Goal: Task Accomplishment & Management: Manage account settings

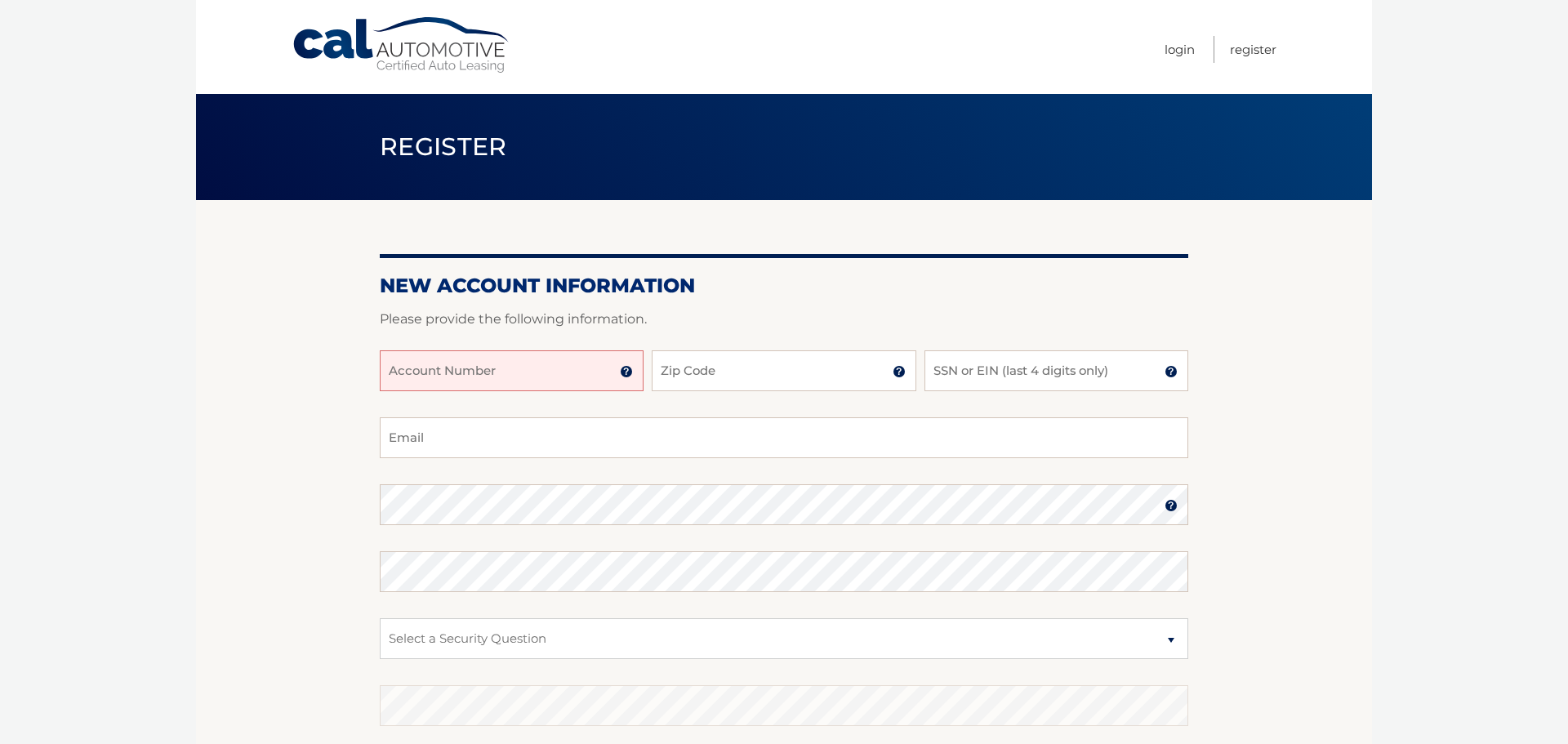
click at [398, 375] on input "Account Number" at bounding box center [512, 371] width 264 height 41
type input "44456007407"
click at [690, 378] on input "Zip Code" at bounding box center [784, 371] width 264 height 41
type input "11701"
type input "kckat57@yahoo.com"
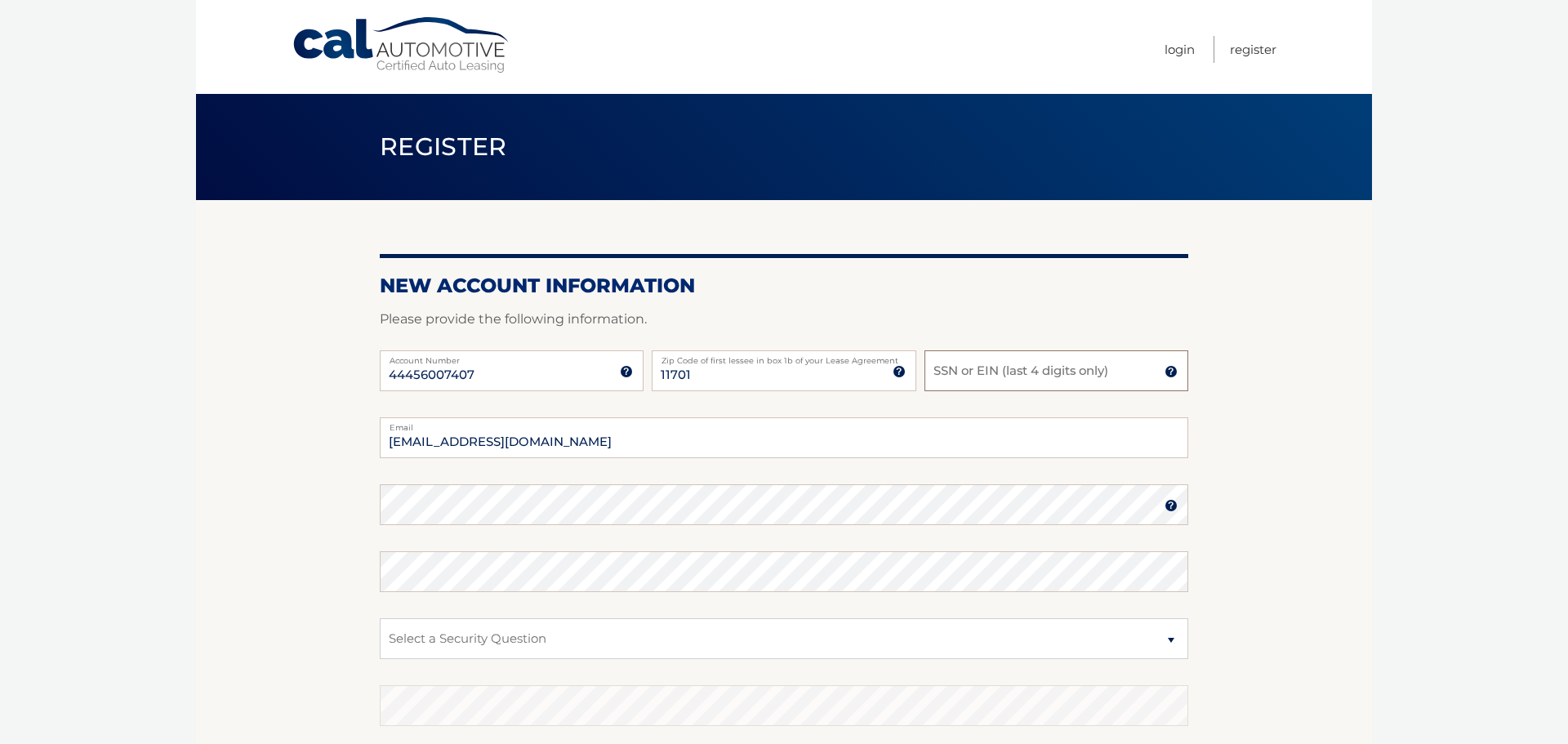
click at [939, 369] on input "SSN or EIN (last 4 digits only)" at bounding box center [1056, 371] width 264 height 41
type input "6348"
click at [697, 644] on select "Select a Security Question What was the name of your elementary school? What is…" at bounding box center [784, 638] width 808 height 41
select select "1"
click at [380, 618] on select "Select a Security Question What was the name of your elementary school? What is…" at bounding box center [784, 638] width 808 height 41
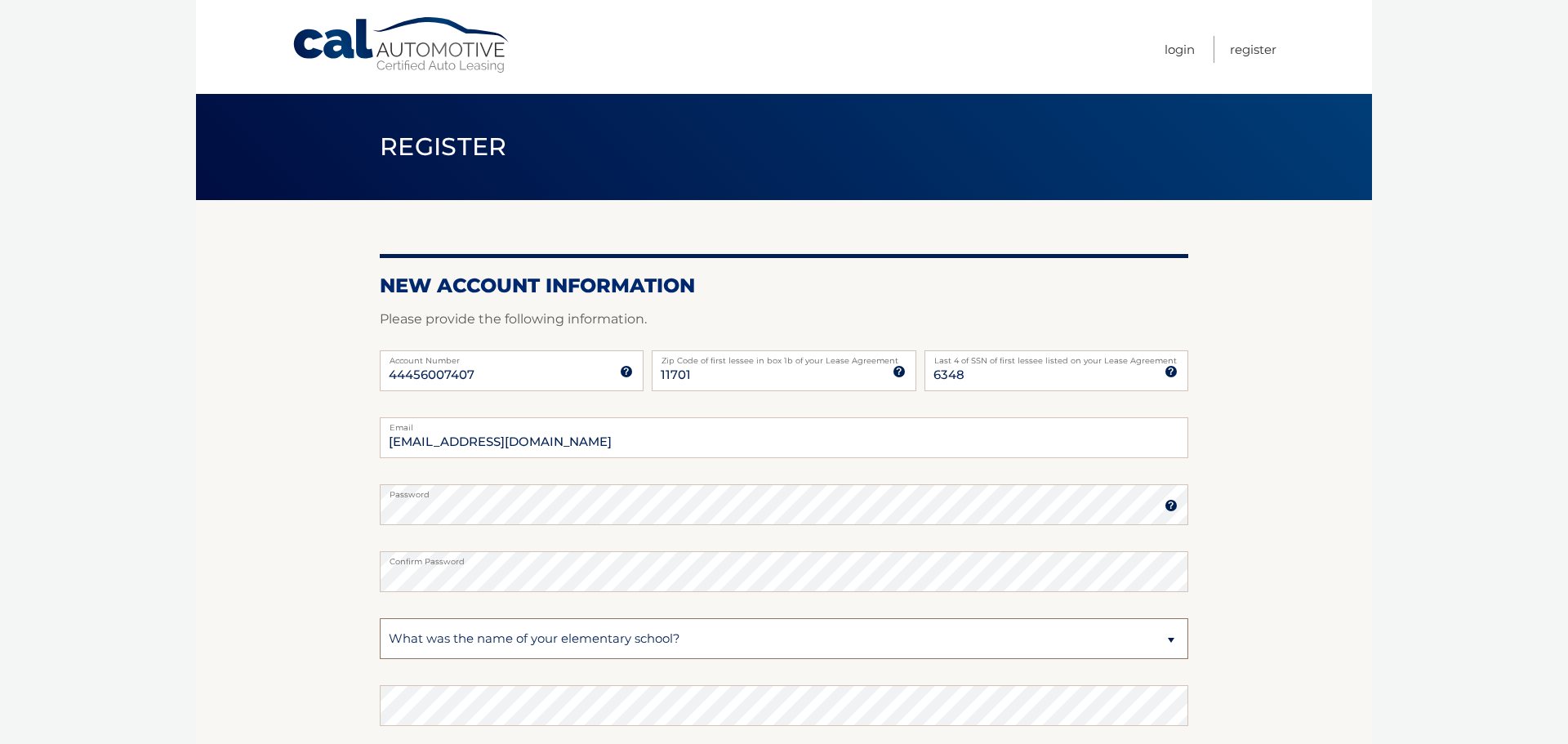
click at [586, 642] on select "Select a Security Question What was the name of your elementary school? What is…" at bounding box center [784, 638] width 808 height 41
click at [380, 618] on select "Select a Security Question What was the name of your elementary school? What is…" at bounding box center [784, 638] width 808 height 41
click at [394, 637] on select "Select a Security Question What was the name of your elementary school? What is…" at bounding box center [784, 638] width 808 height 41
click at [1369, 453] on section "New Account Information Please provide the following information. 44456007407 A…" at bounding box center [784, 518] width 1176 height 638
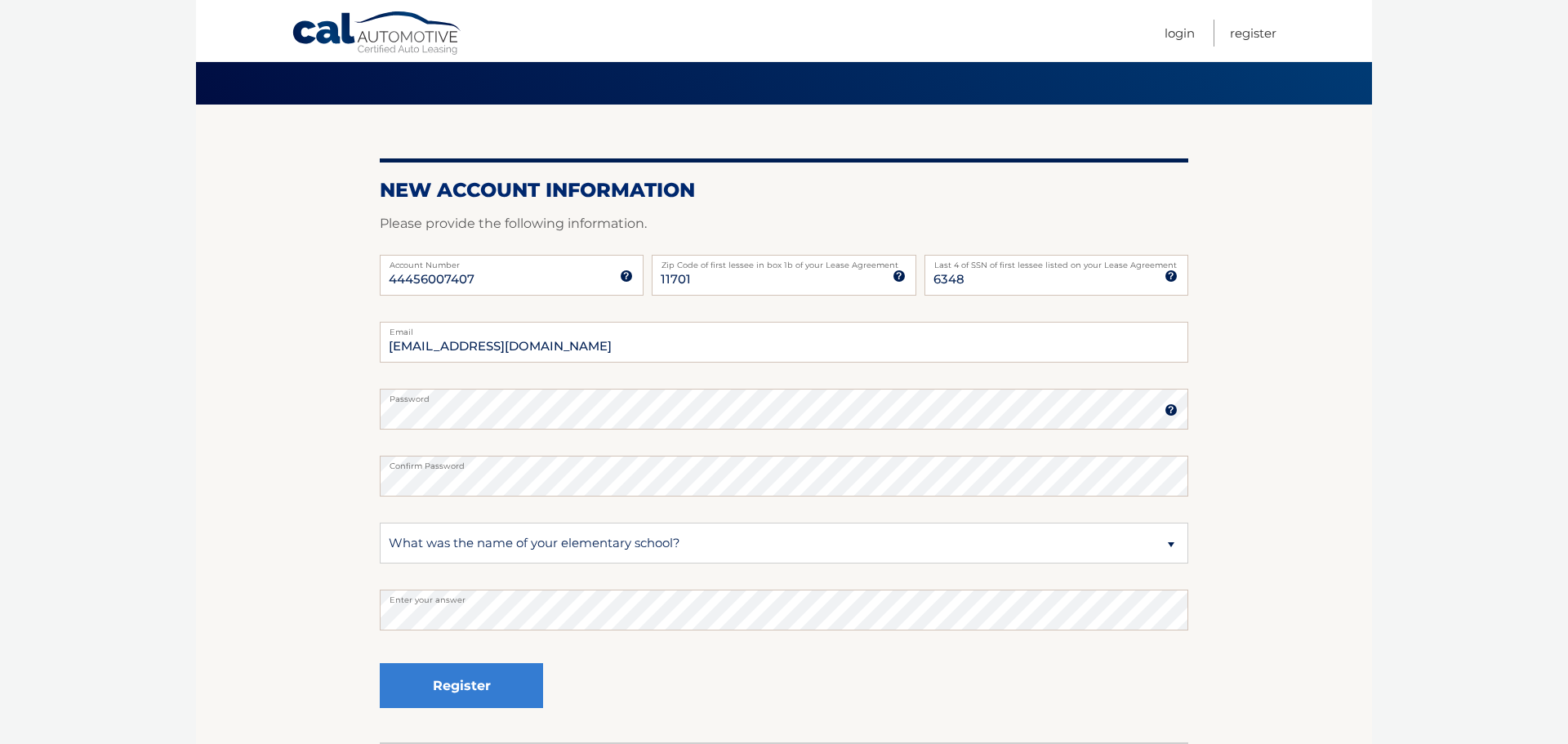
scroll to position [97, 0]
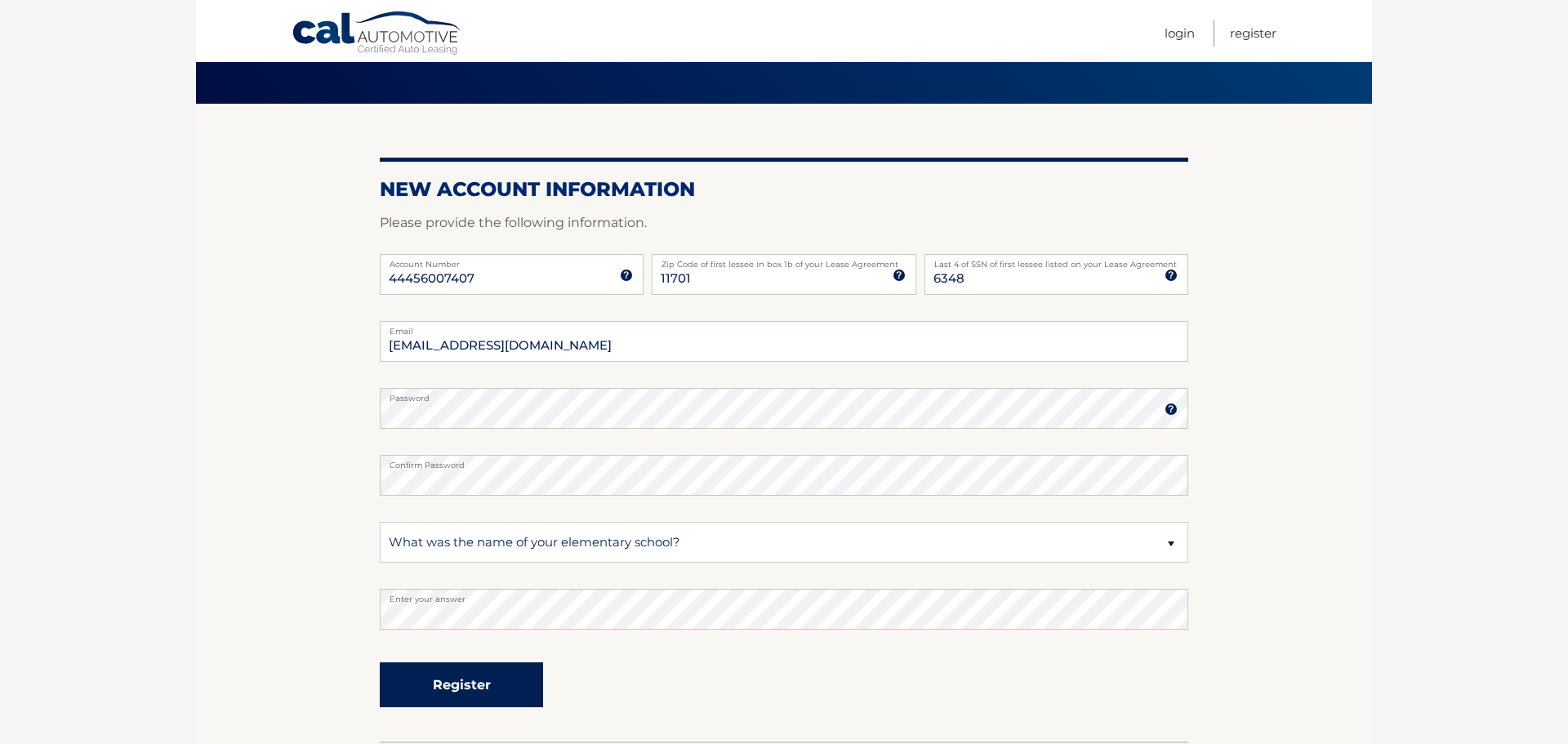
click at [441, 680] on button "Register" at bounding box center [461, 684] width 163 height 45
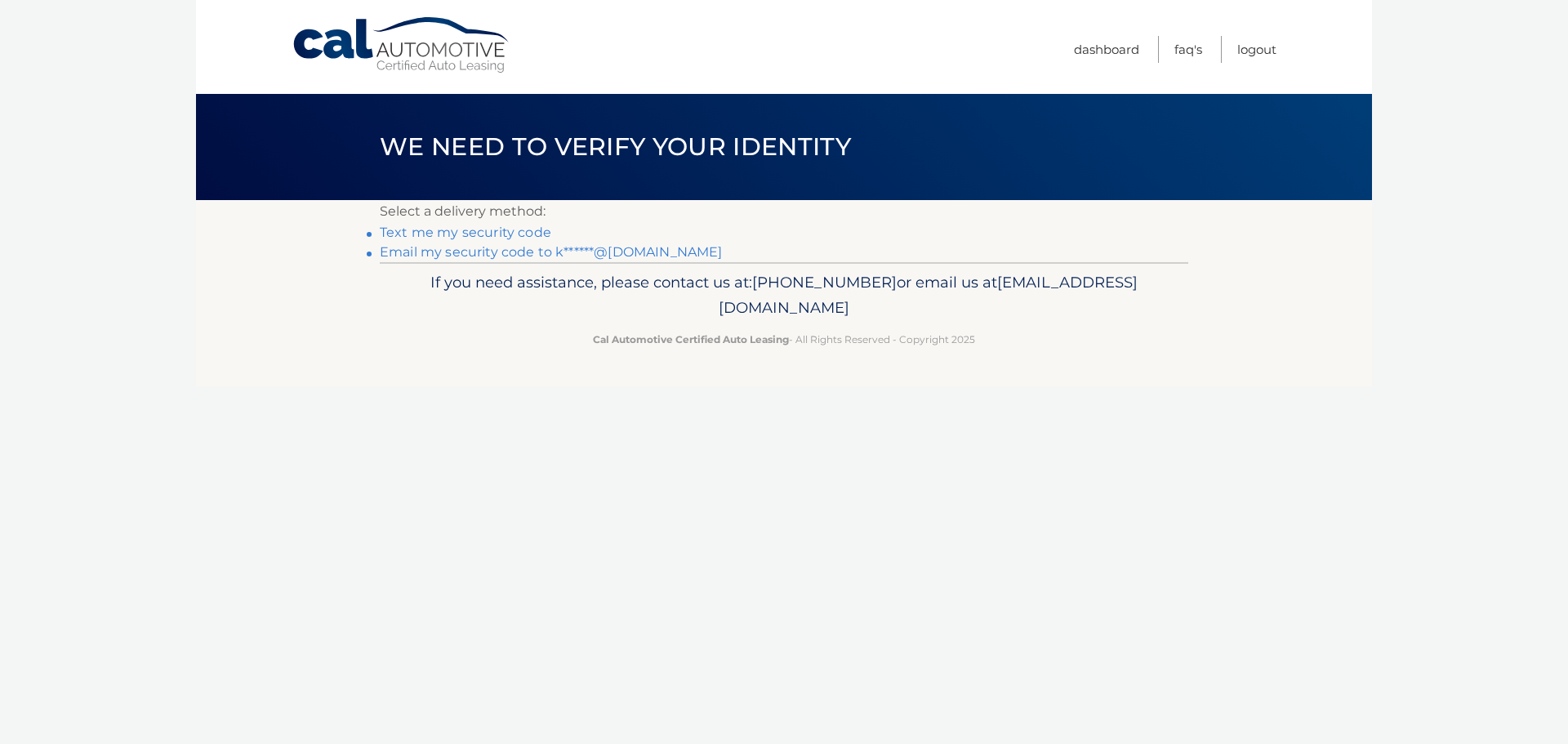
click at [494, 232] on link "Text me my security code" at bounding box center [465, 232] width 171 height 16
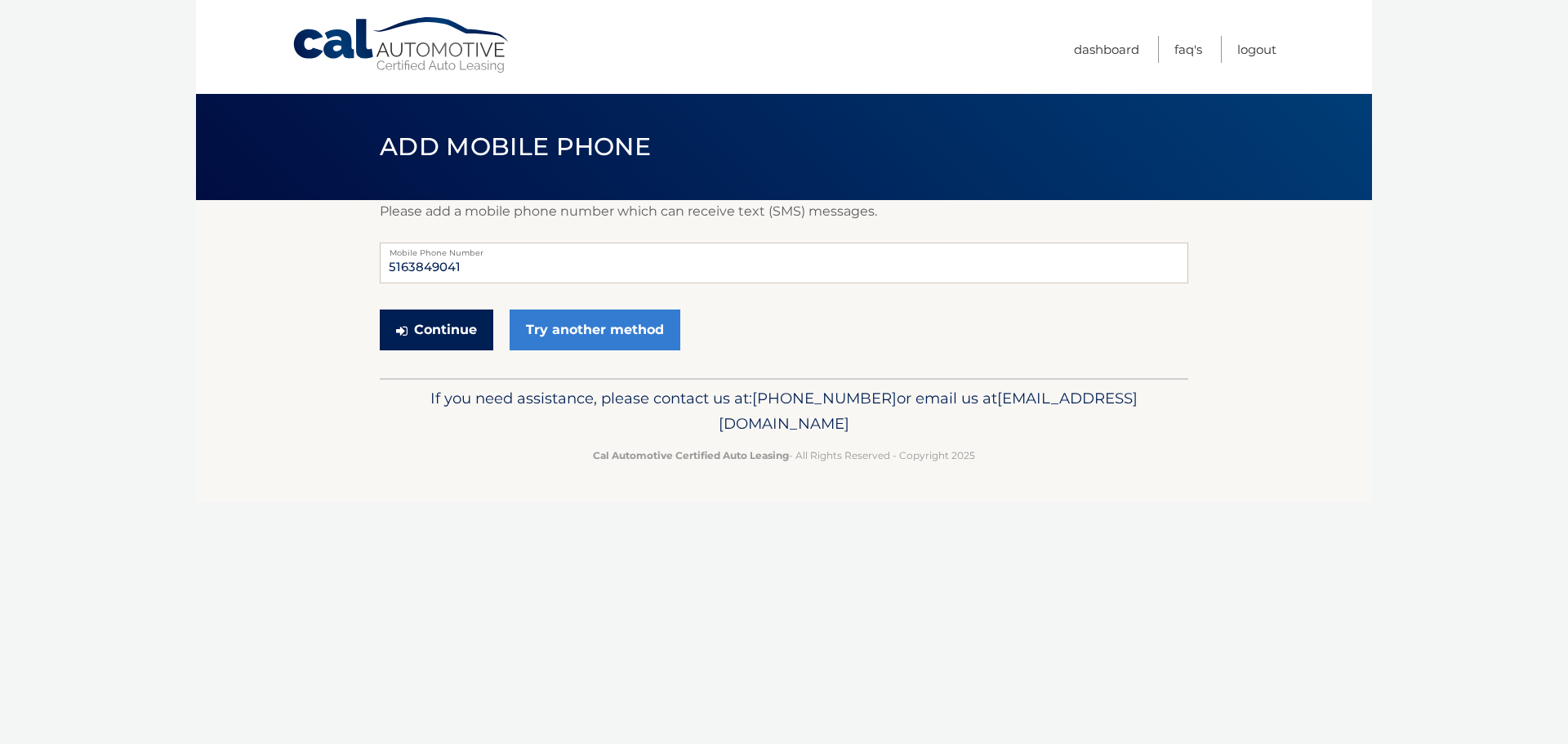
click at [432, 331] on button "Continue" at bounding box center [436, 330] width 114 height 41
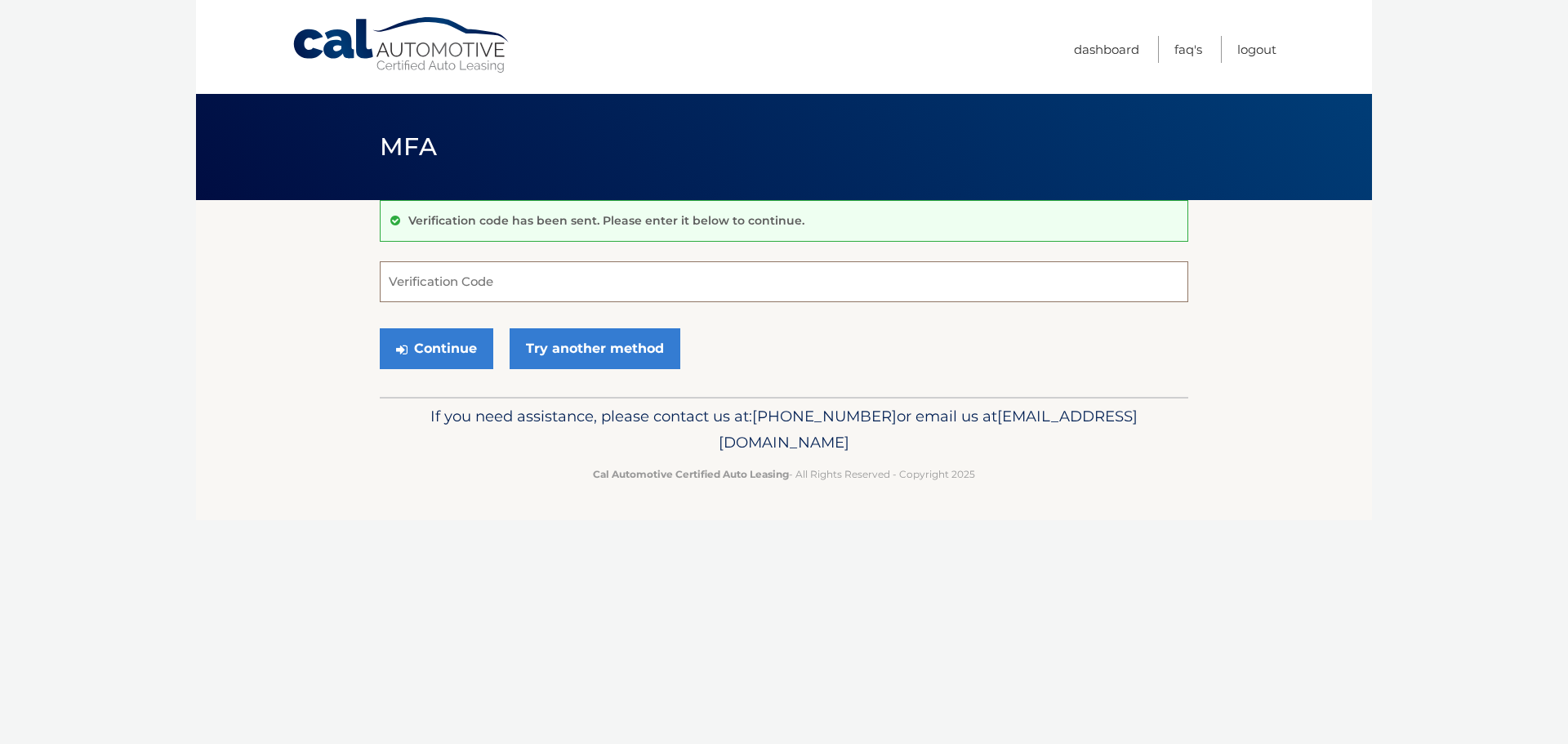
click at [402, 287] on input "Verification Code" at bounding box center [784, 282] width 808 height 41
type input "100752"
click at [416, 348] on button "Continue" at bounding box center [436, 349] width 114 height 41
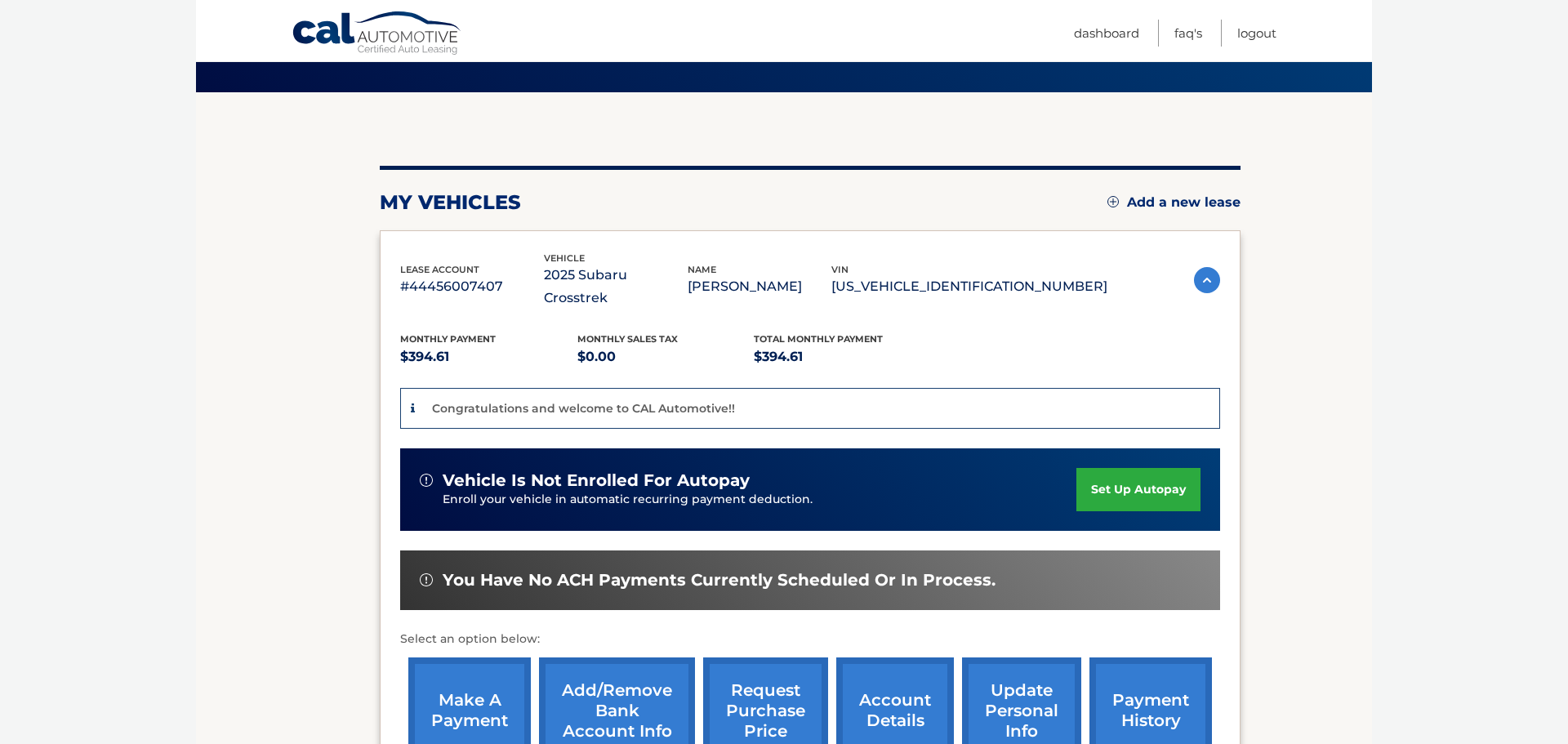
scroll to position [110, 0]
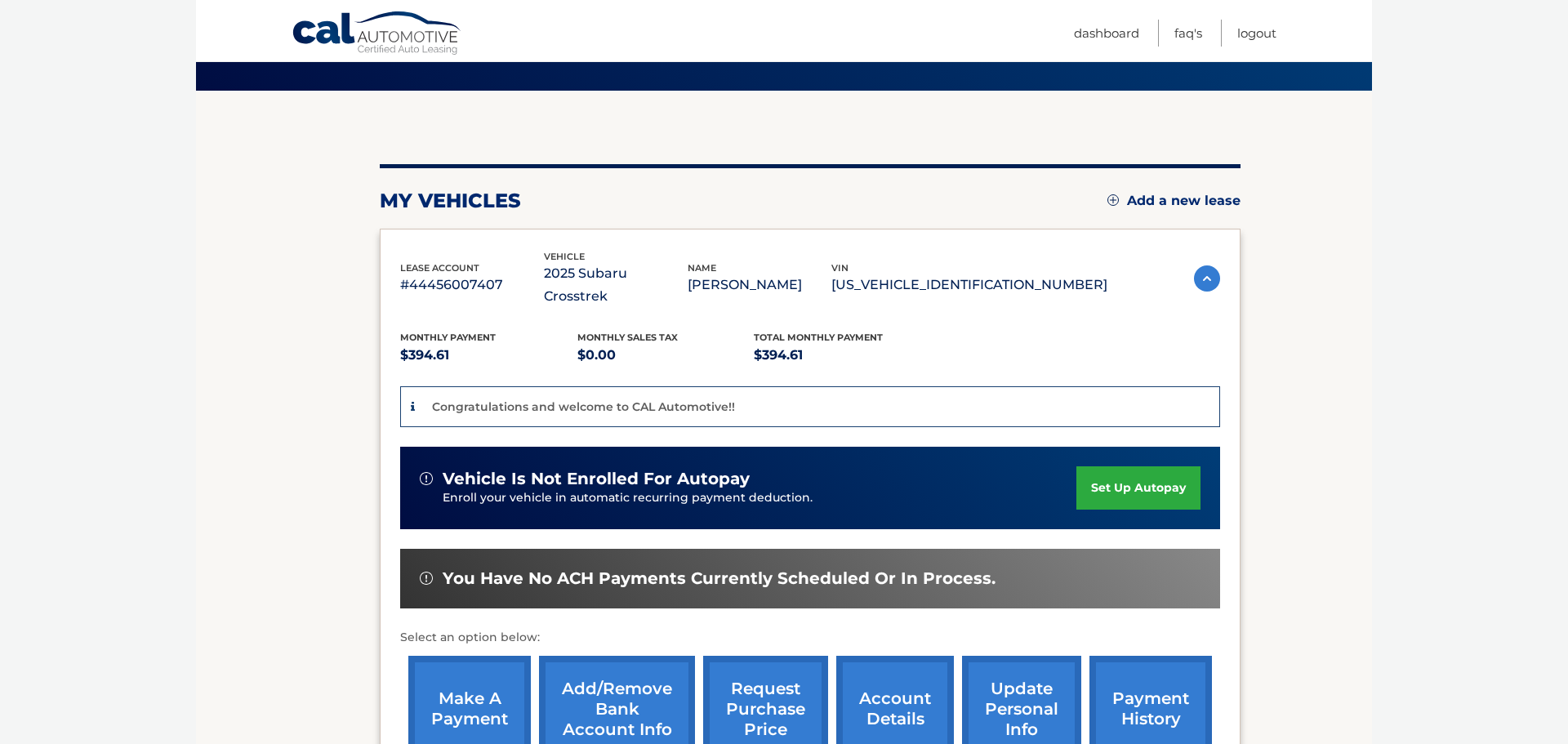
click at [1108, 466] on link "set up autopay" at bounding box center [1138, 487] width 124 height 43
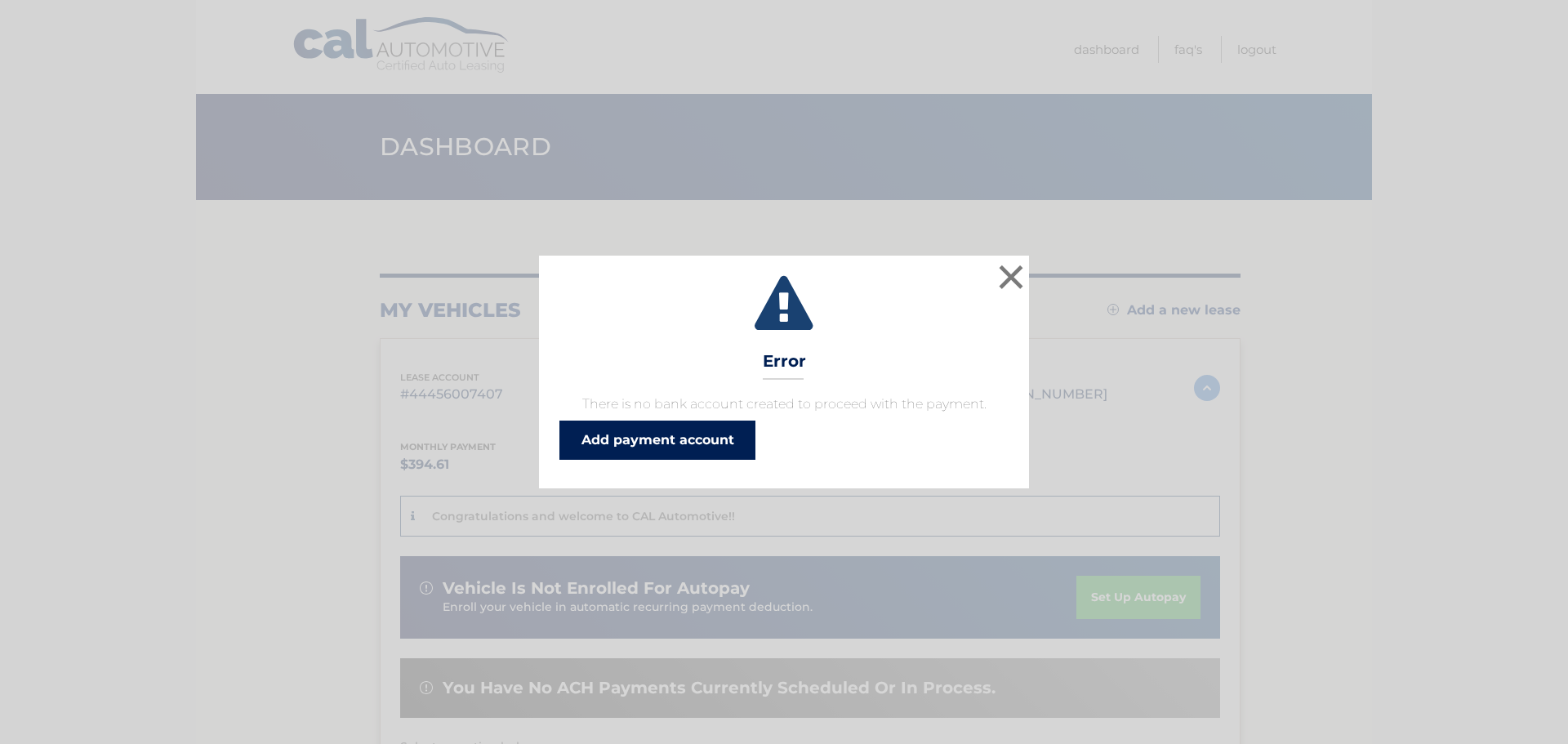
click at [635, 449] on link "Add payment account" at bounding box center [657, 440] width 196 height 39
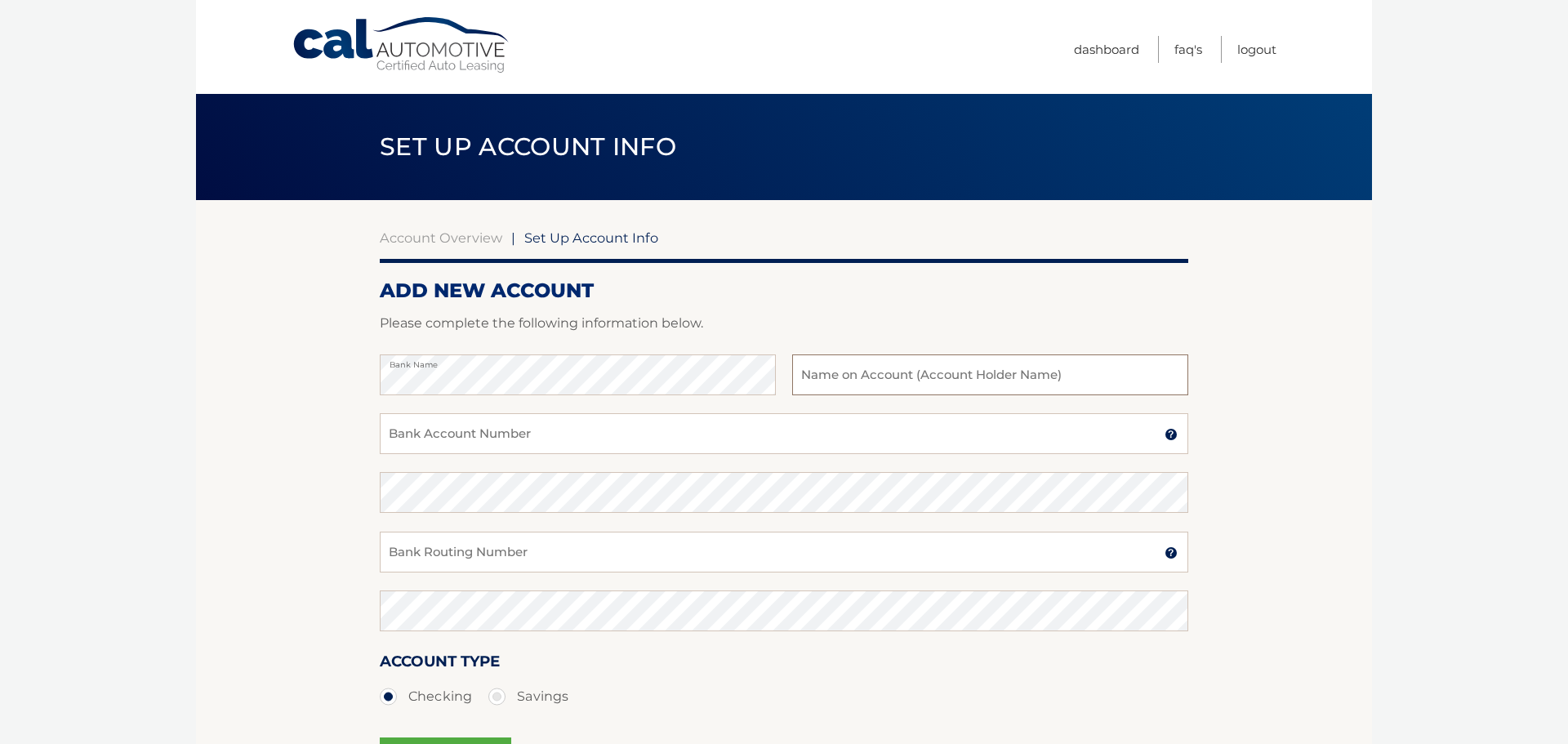
click at [820, 377] on input "text" at bounding box center [990, 375] width 396 height 41
type input "[PERSON_NAME]"
click at [416, 440] on input "Bank Account Number" at bounding box center [784, 434] width 808 height 41
type input "258077910"
click at [401, 554] on input "Bank Routing Number" at bounding box center [784, 552] width 808 height 41
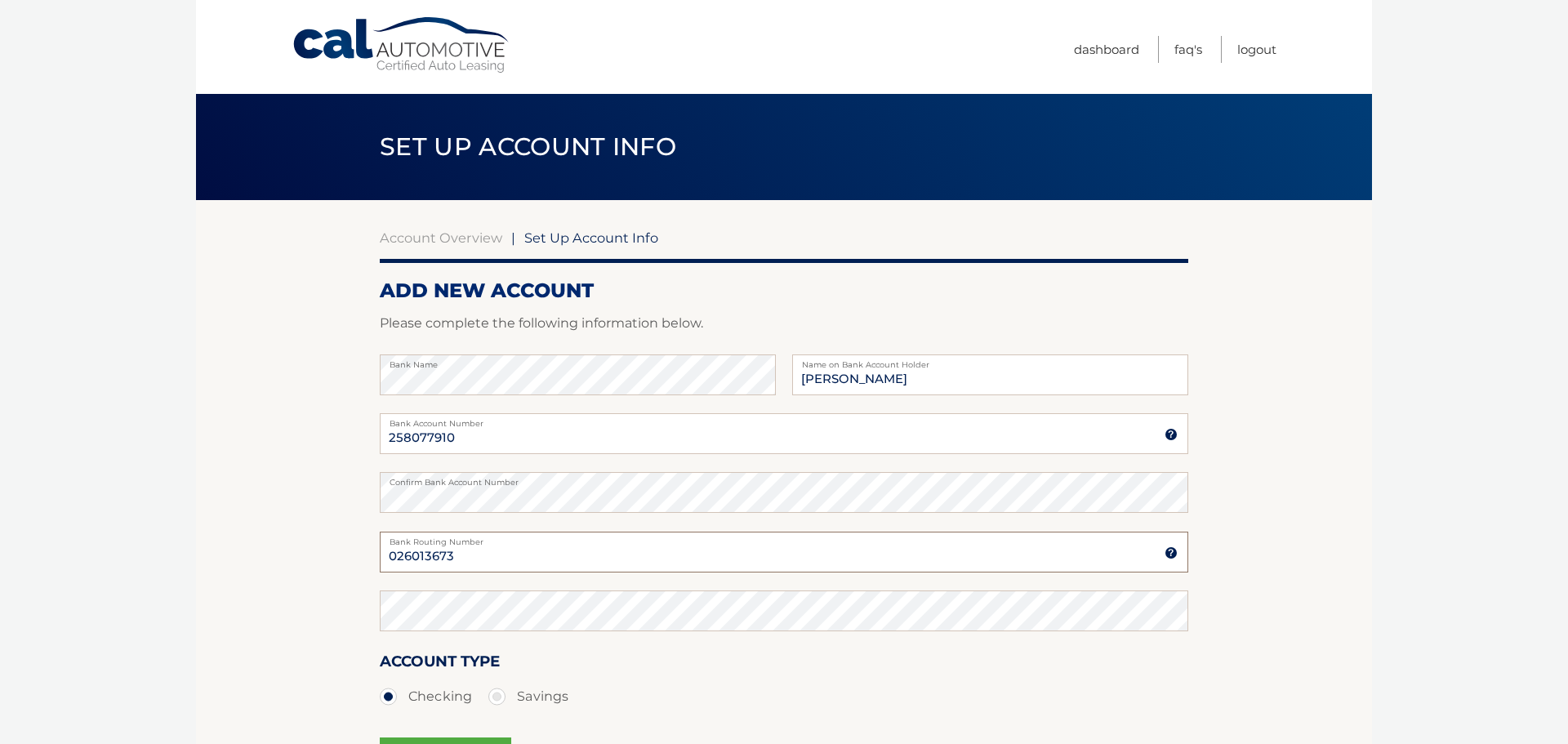
type input "026013673"
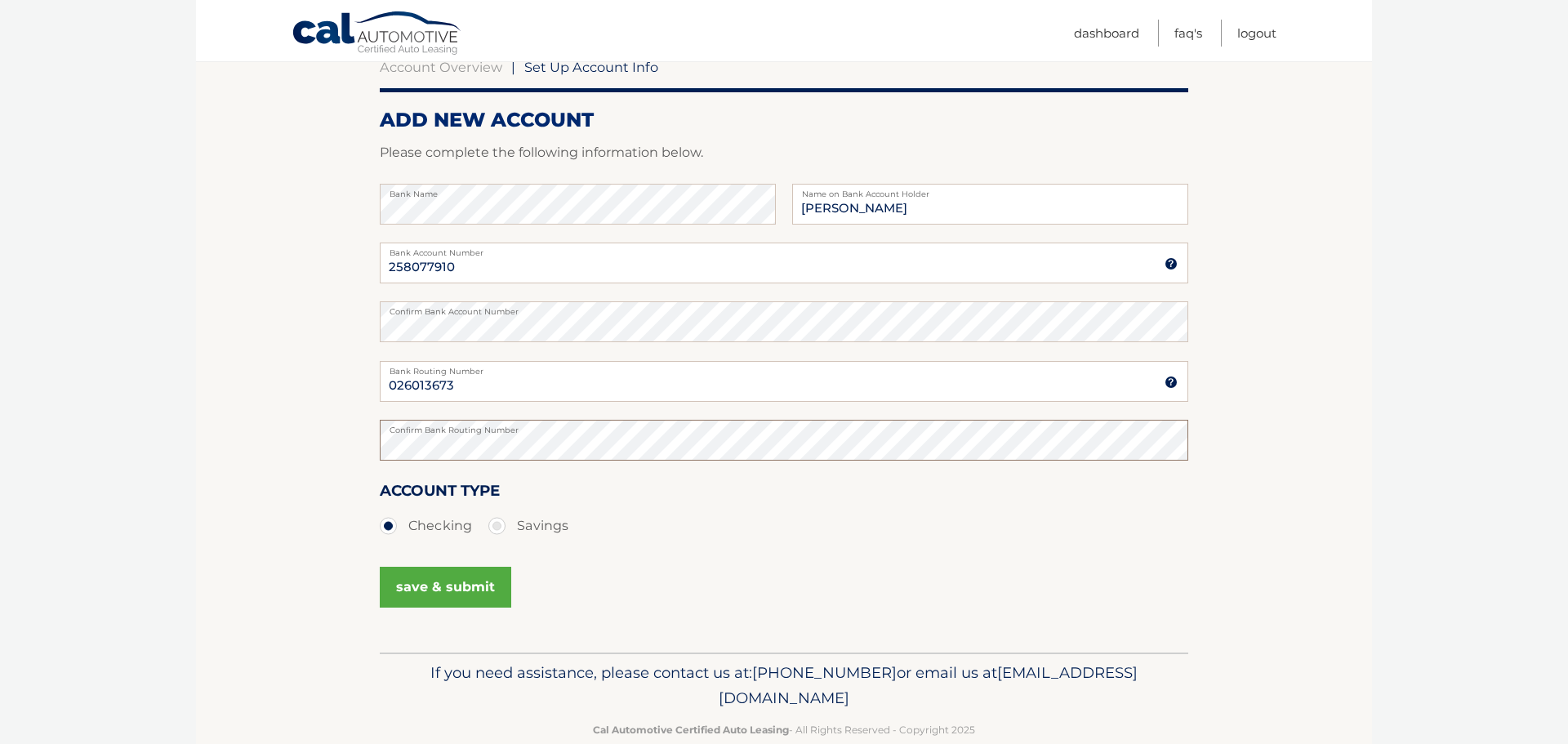
scroll to position [203, 0]
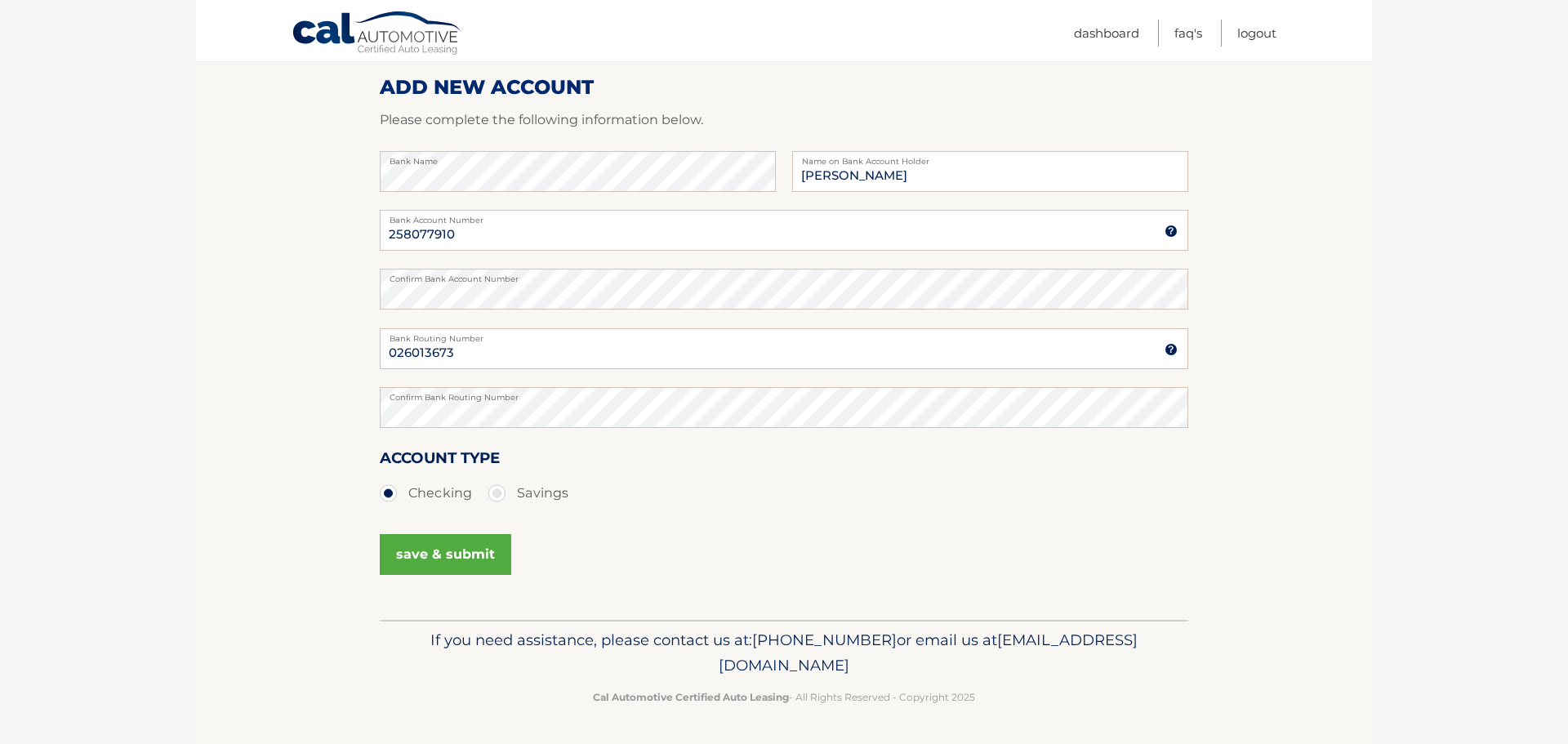
click at [446, 552] on button "save & submit" at bounding box center [445, 554] width 132 height 41
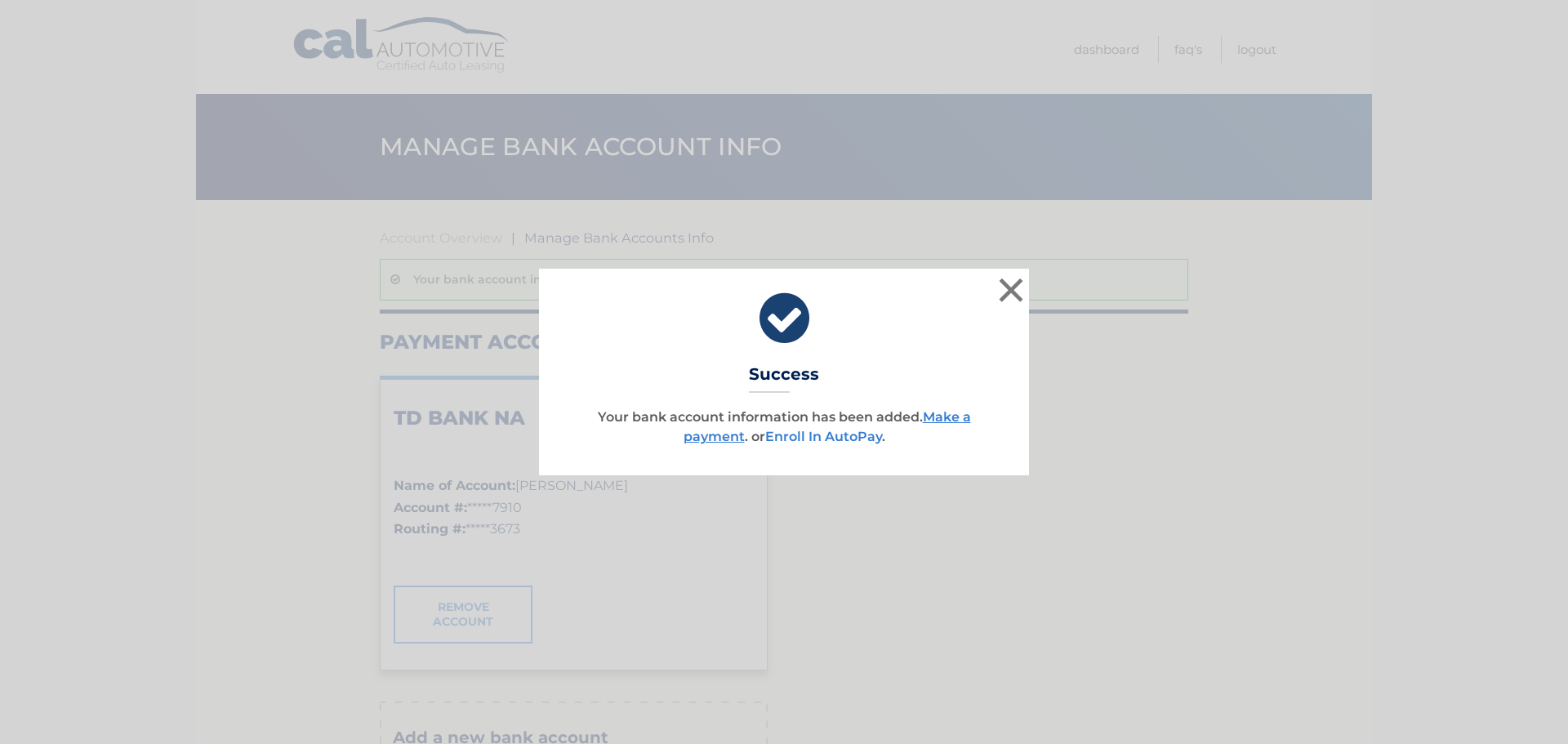
click at [810, 436] on link "Enroll In AutoPay" at bounding box center [823, 436] width 117 height 16
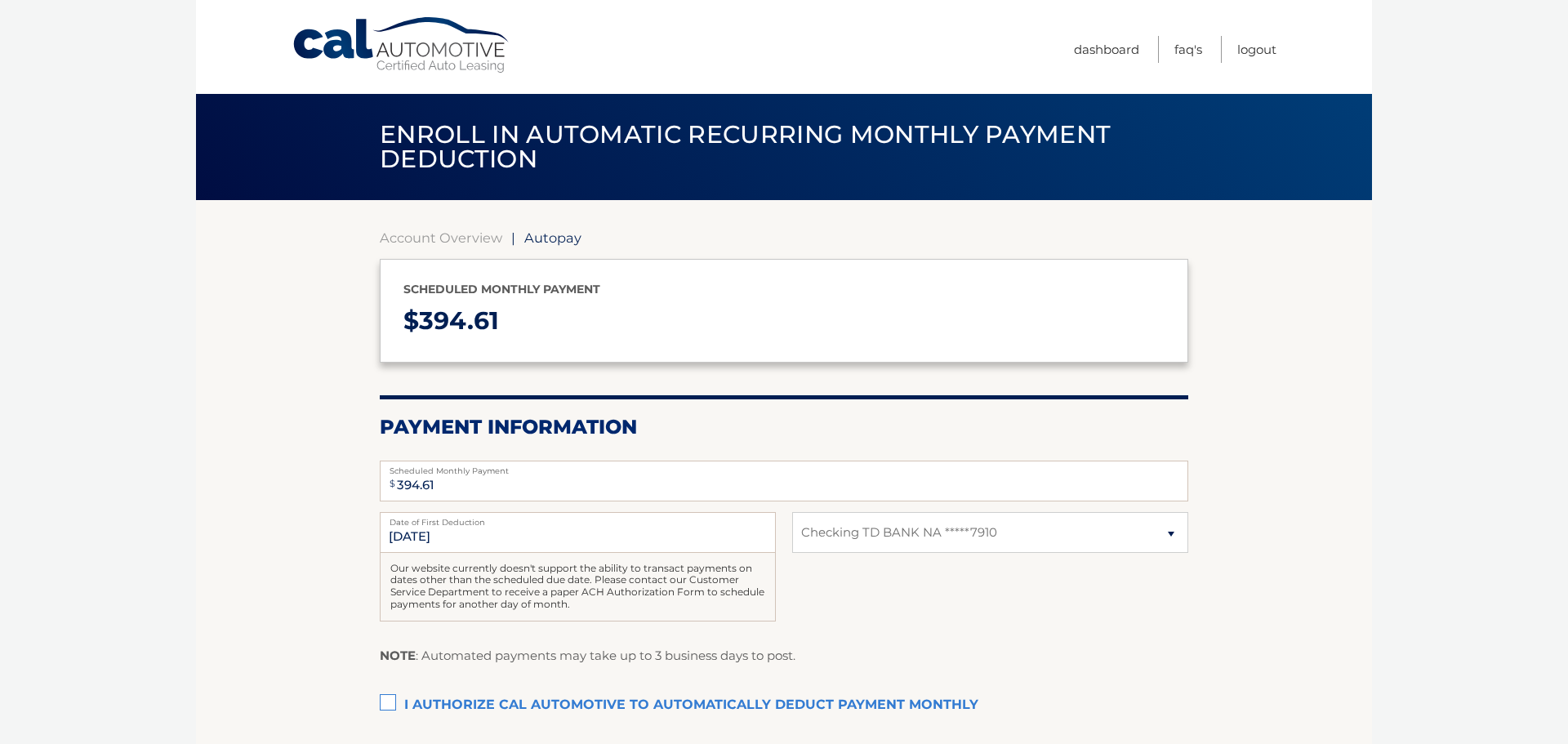
select select "NTdkYjRhOWItMGE3My00MTg3LWI0N2QtMGU4YTM2YTlkODcw"
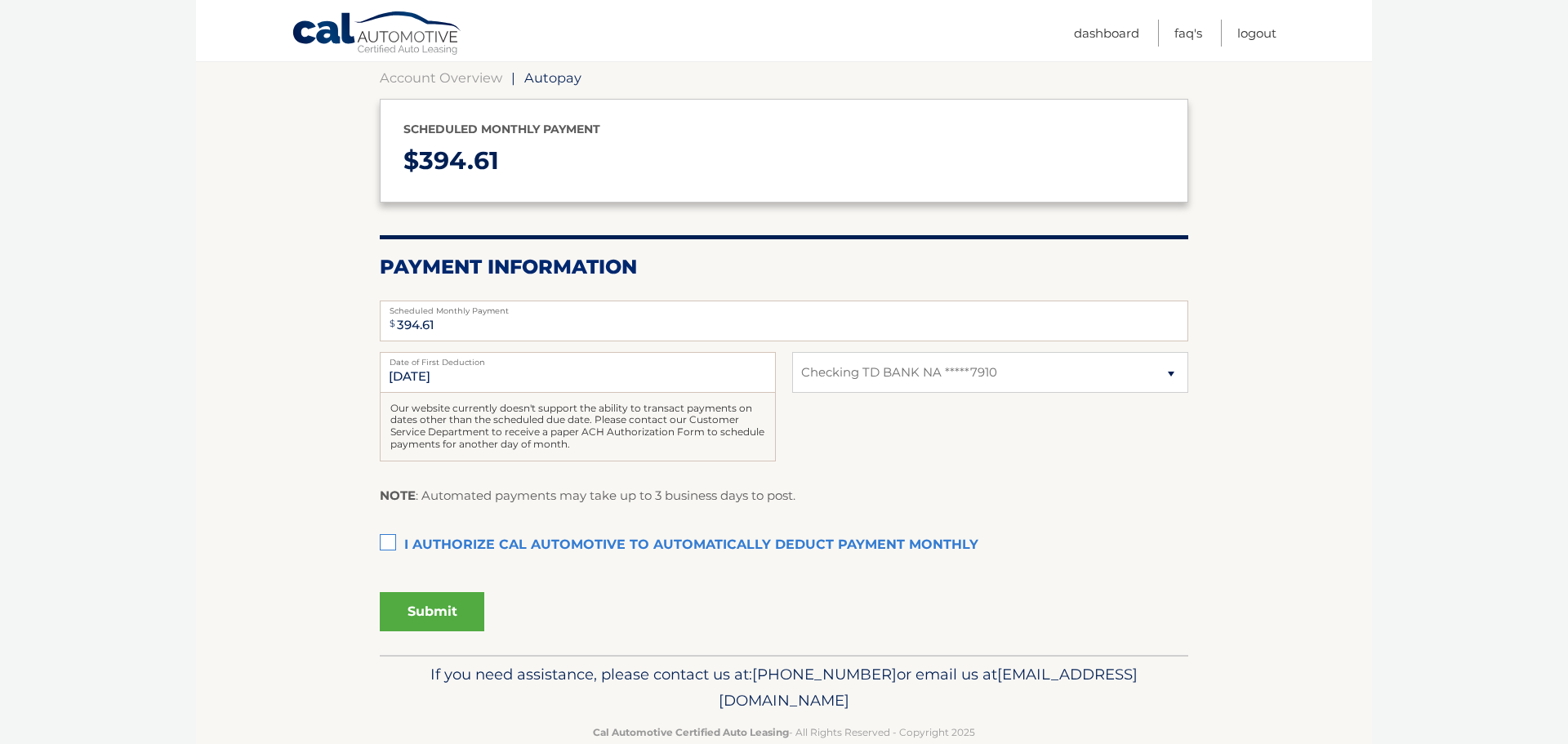
scroll to position [163, 0]
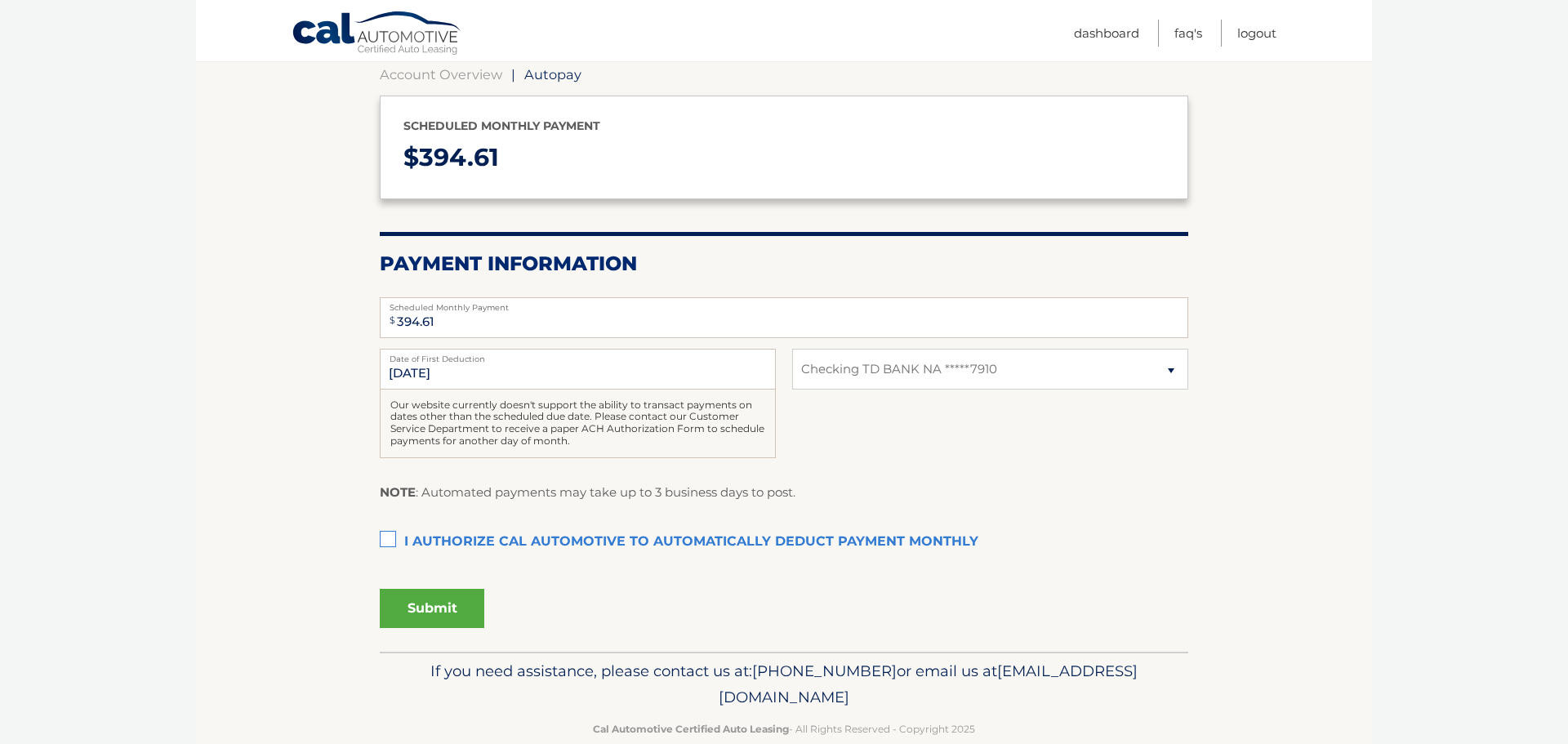
click at [388, 534] on label "I authorize cal automotive to automatically deduct payment monthly This checkbo…" at bounding box center [784, 542] width 808 height 33
click at [0, 0] on input "I authorize cal automotive to automatically deduct payment monthly This checkbo…" at bounding box center [0, 0] width 0 height 0
click at [454, 606] on button "Submit" at bounding box center [432, 608] width 105 height 39
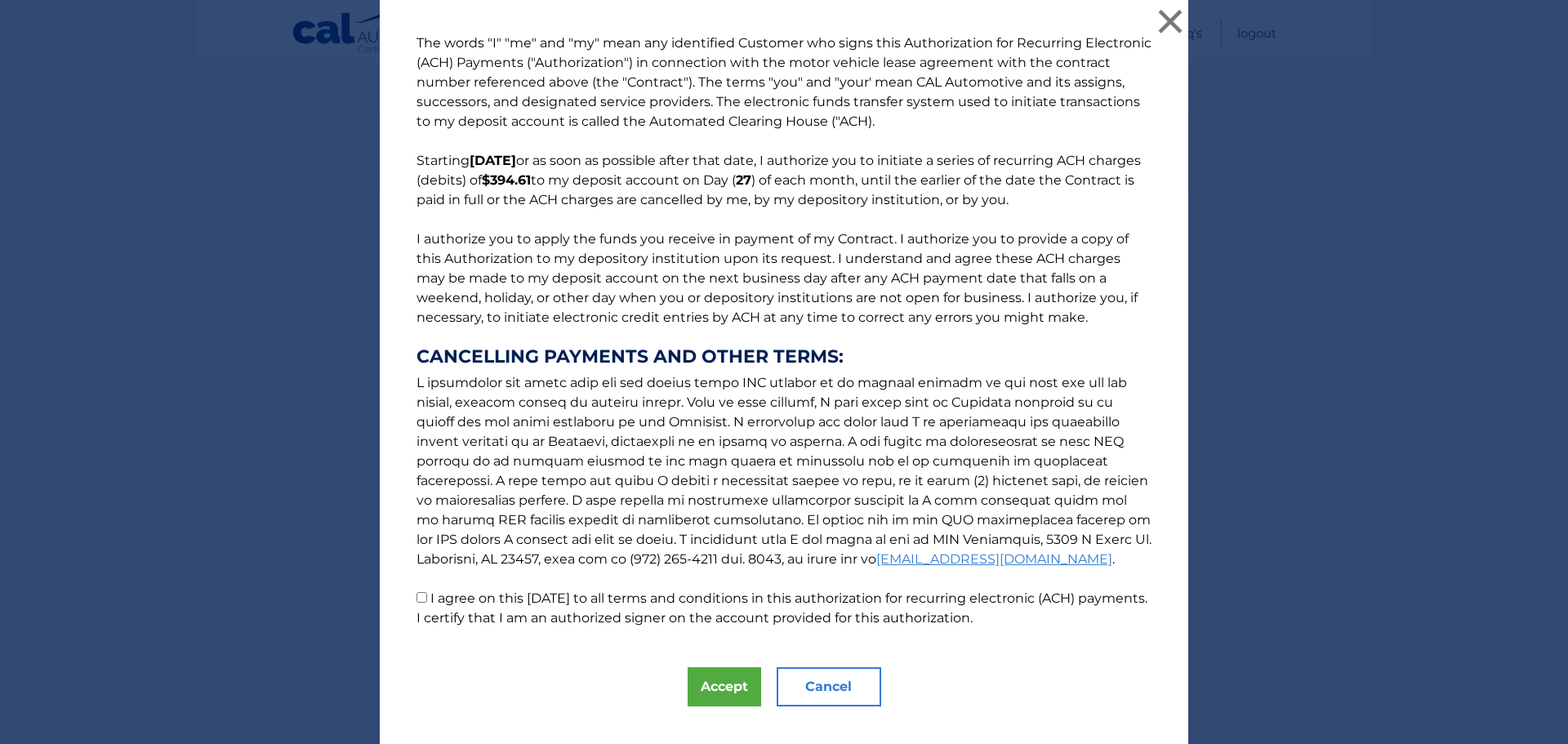
click at [423, 598] on input "I agree on this 09/16/2025 to all terms and conditions in this authorization fo…" at bounding box center [422, 597] width 11 height 11
checkbox input "true"
click at [715, 692] on button "Accept" at bounding box center [725, 687] width 74 height 39
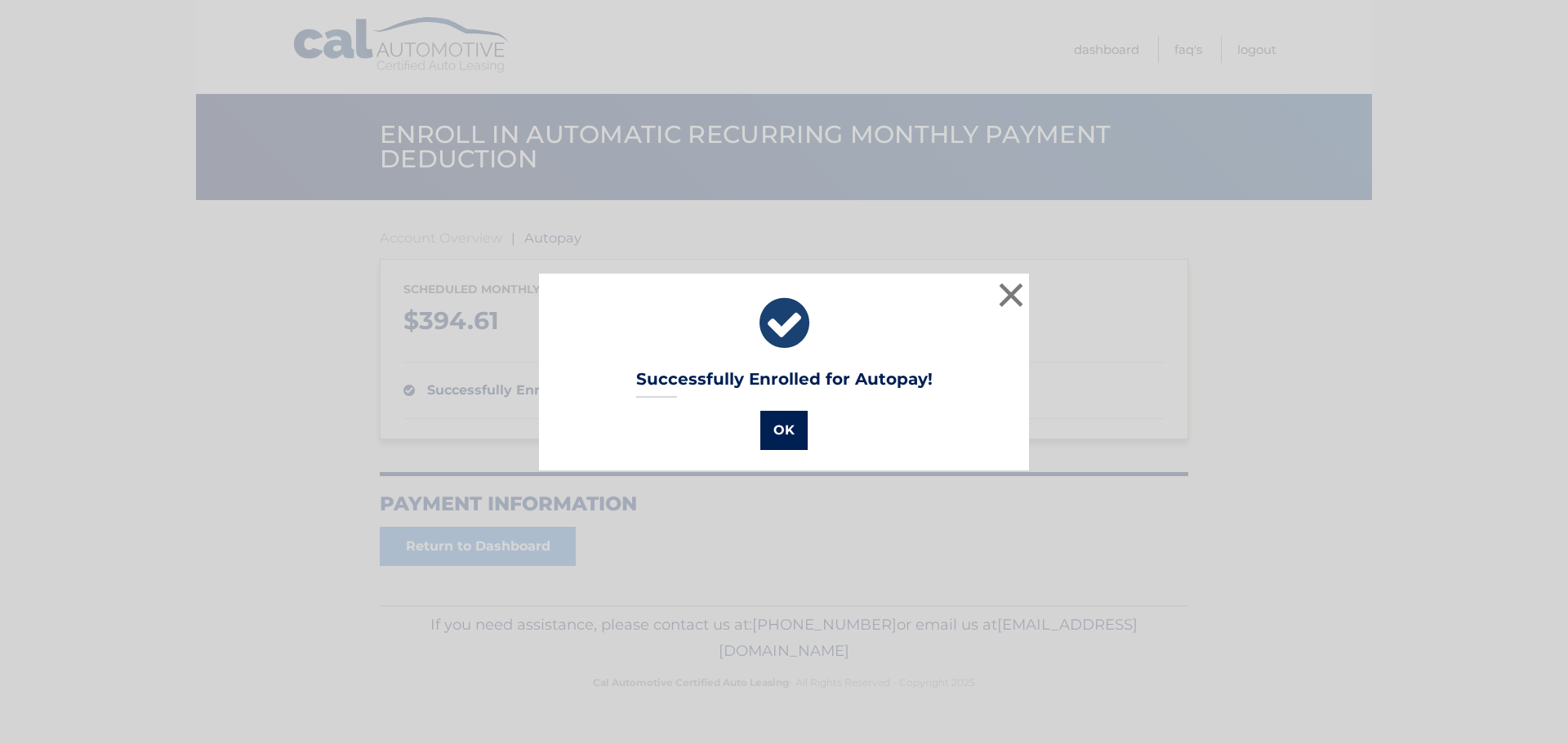
click at [786, 435] on button "OK" at bounding box center [784, 431] width 47 height 39
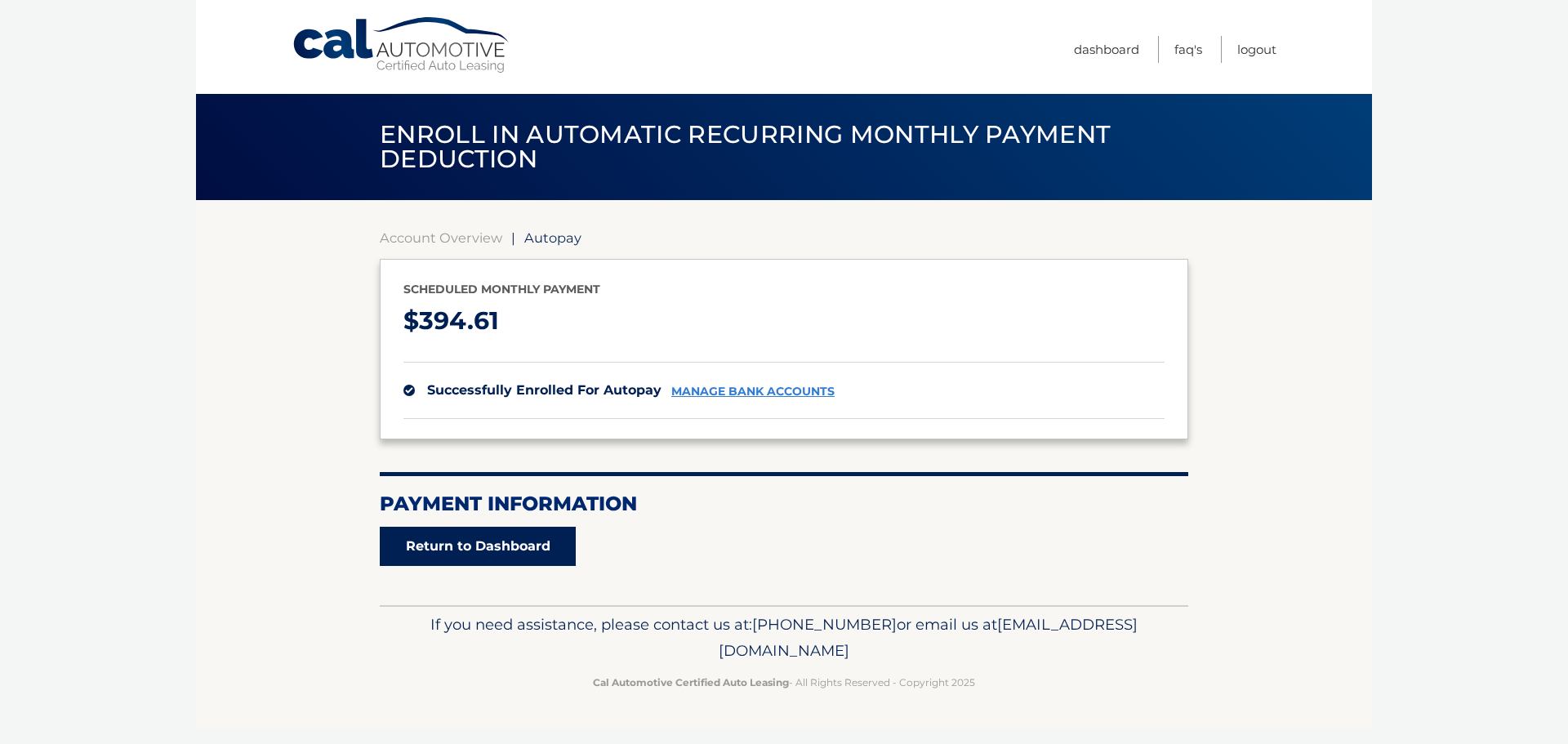
click at [463, 539] on link "Return to Dashboard" at bounding box center [477, 546] width 196 height 39
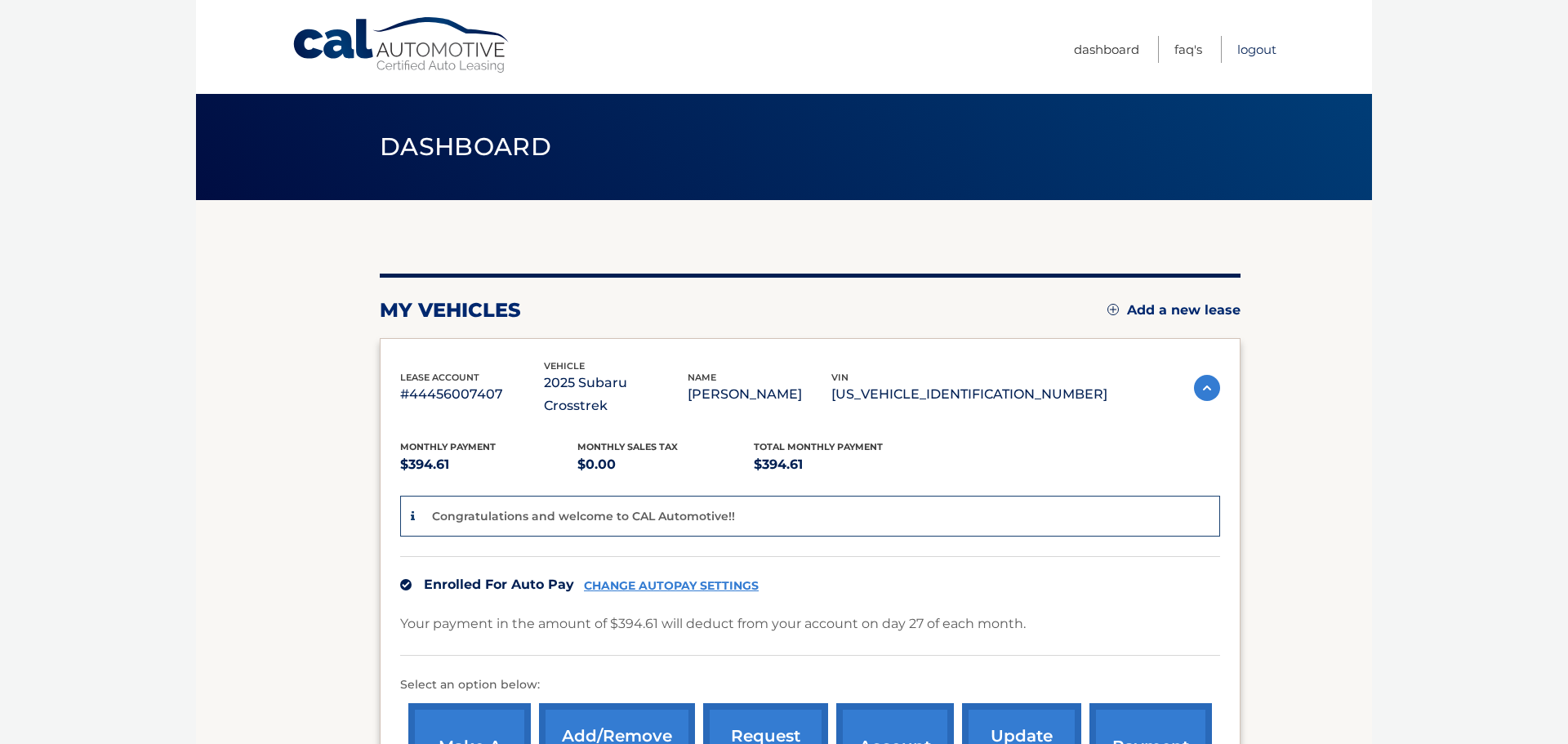
click at [1255, 57] on link "Logout" at bounding box center [1257, 49] width 39 height 27
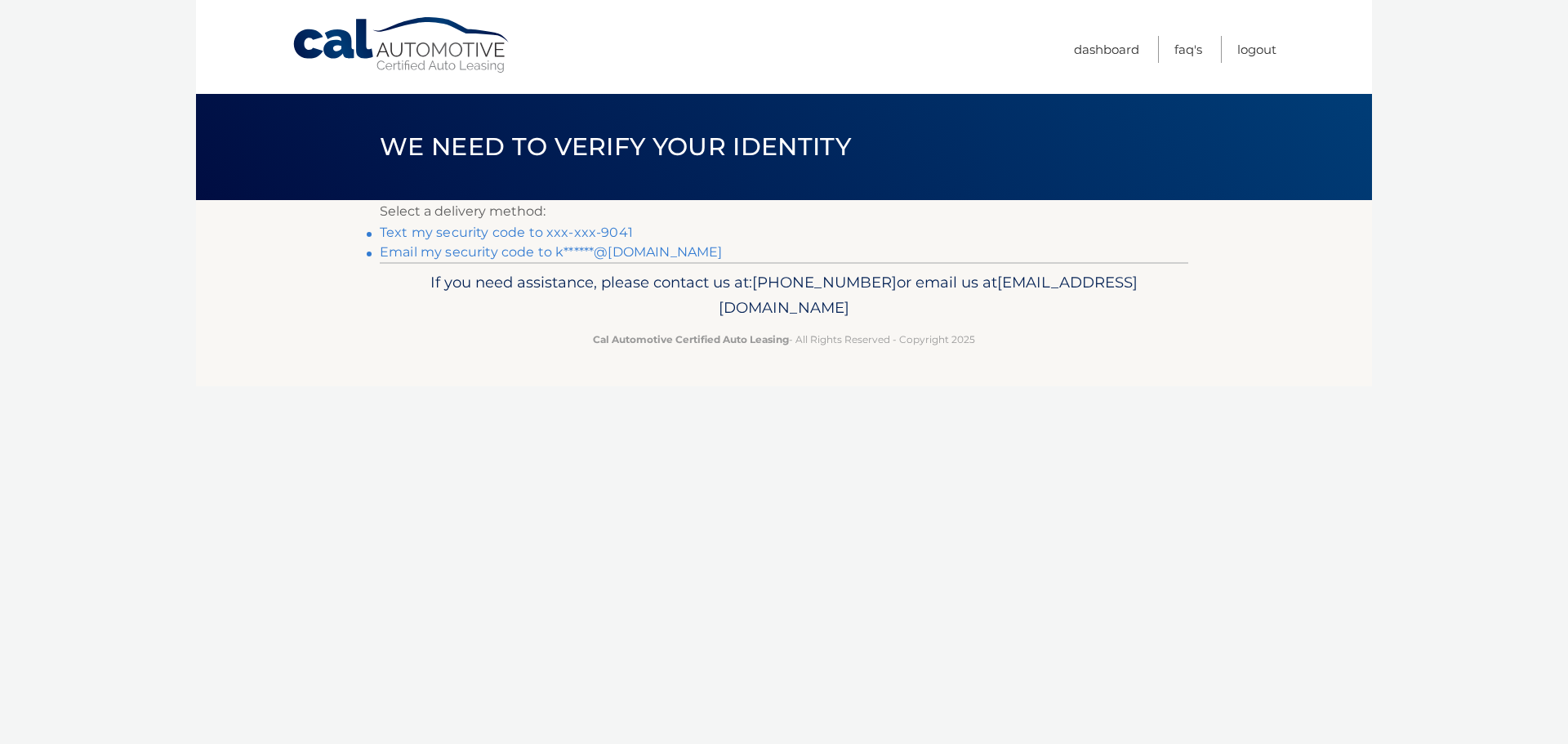
click at [413, 232] on link "Text my security code to xxx-xxx-9041" at bounding box center [506, 232] width 253 height 16
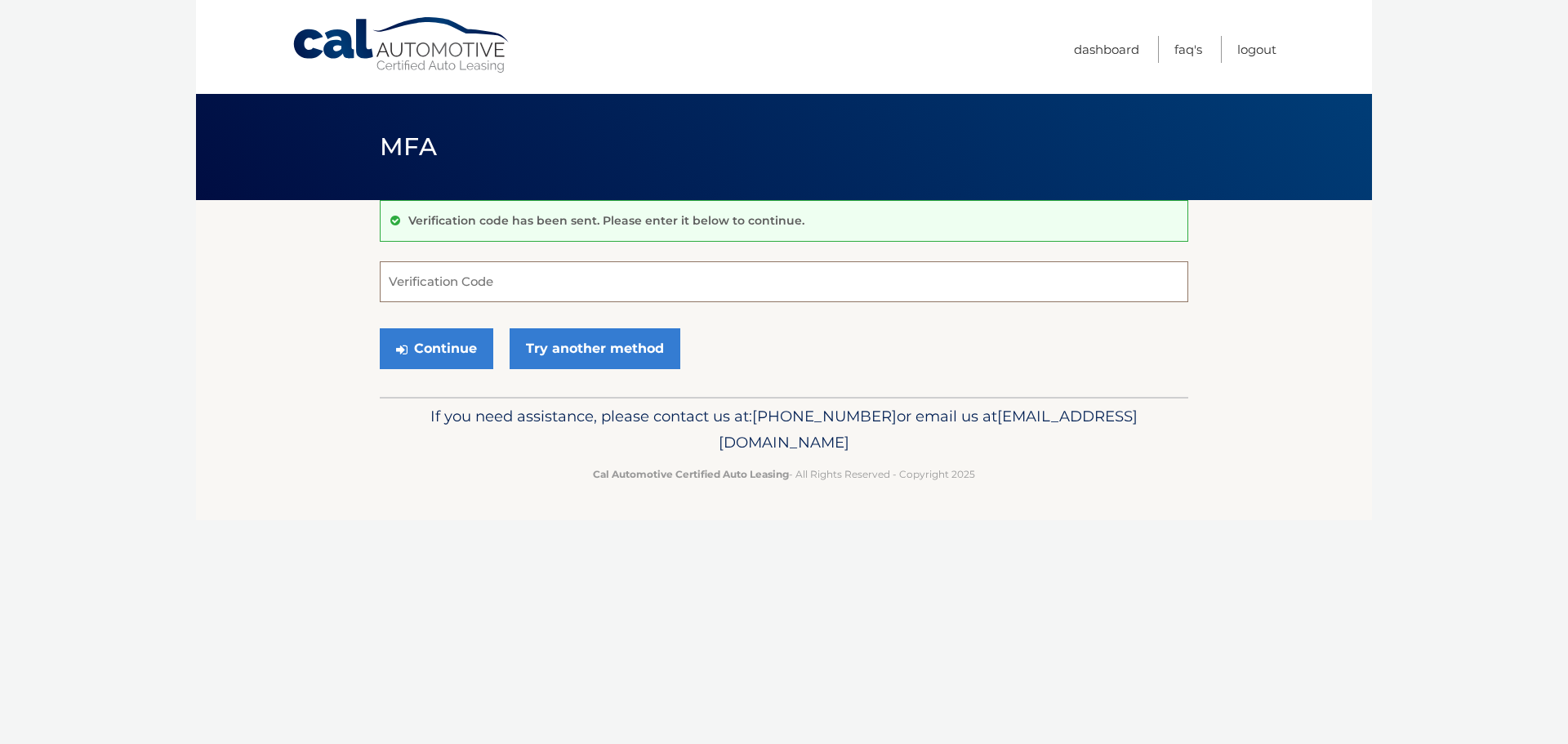
click at [427, 286] on input "Verification Code" at bounding box center [784, 282] width 808 height 41
type input "390011"
click at [459, 349] on button "Continue" at bounding box center [436, 349] width 114 height 41
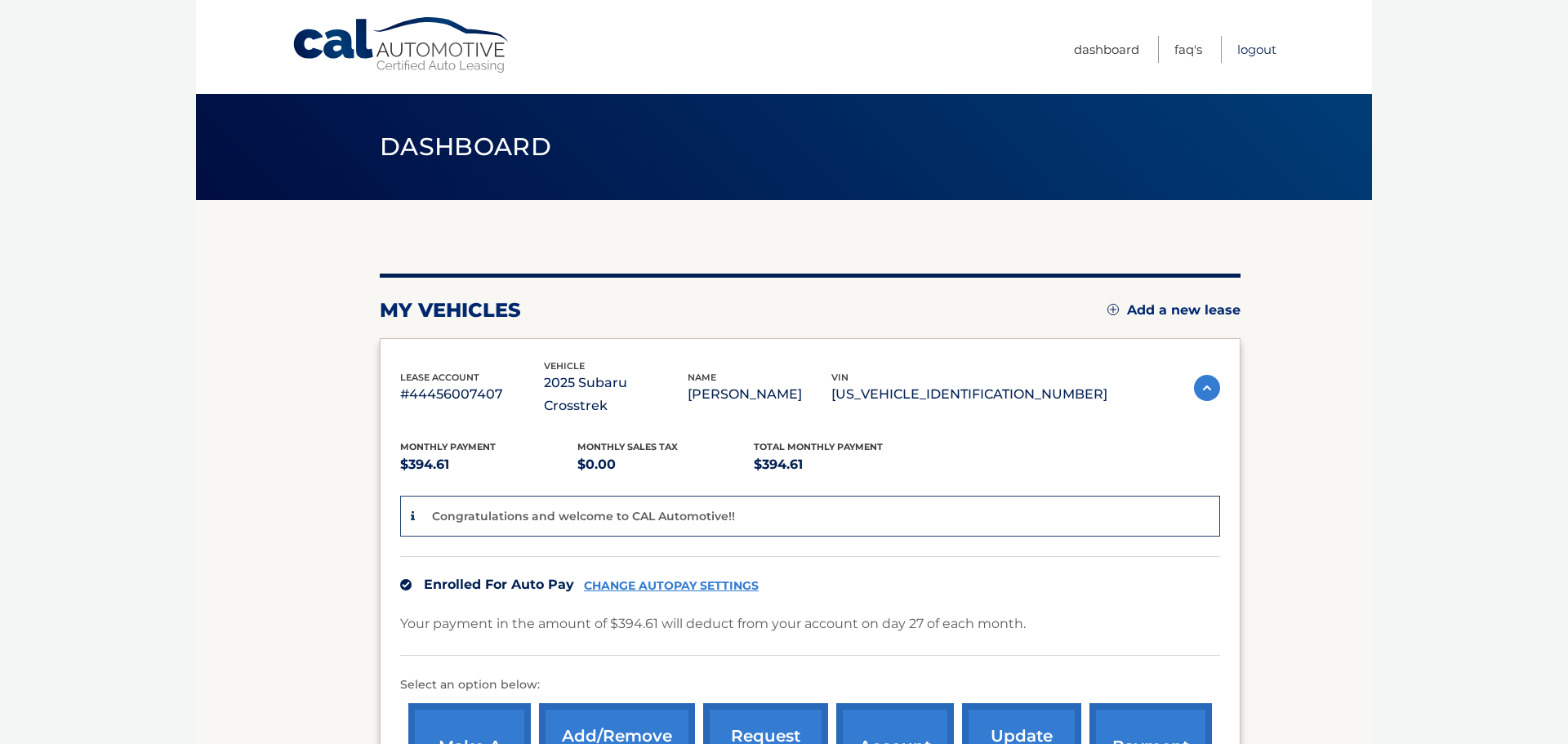
click at [1258, 52] on link "Logout" at bounding box center [1257, 49] width 39 height 27
